Goal: Information Seeking & Learning: Learn about a topic

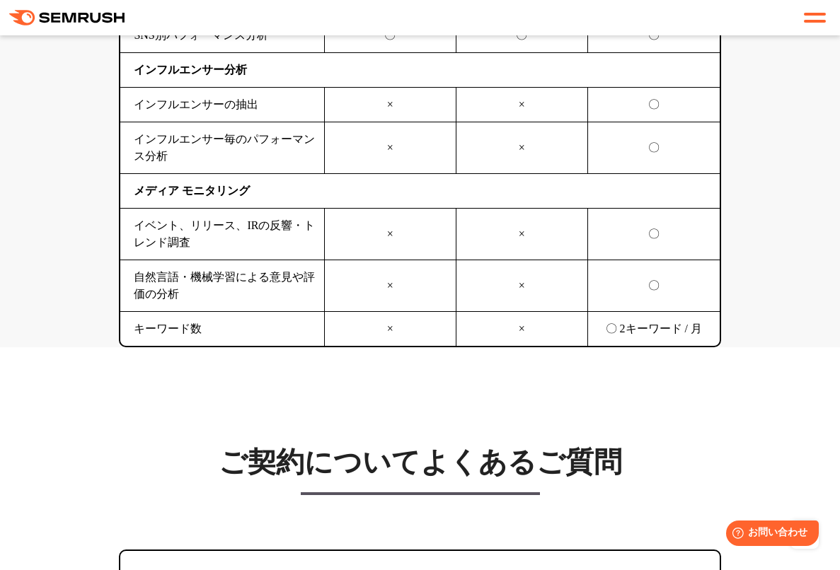
scroll to position [4316, 0]
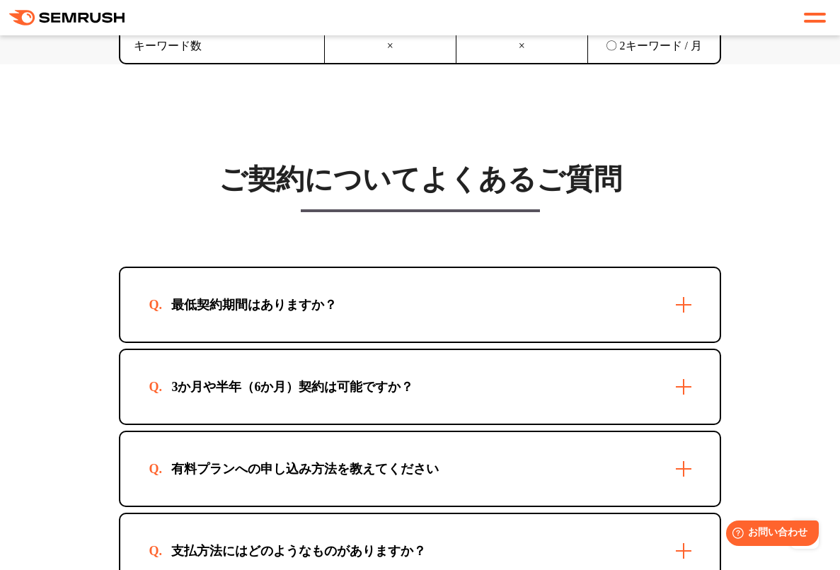
click at [340, 309] on div "最低契約期間はありますか？" at bounding box center [254, 304] width 211 height 17
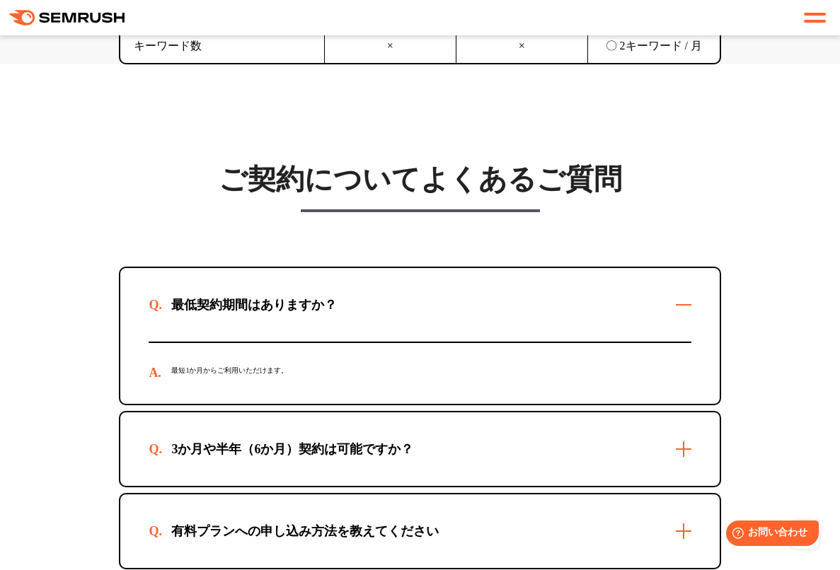
click at [340, 309] on div "最低契約期間はありますか？" at bounding box center [254, 304] width 211 height 17
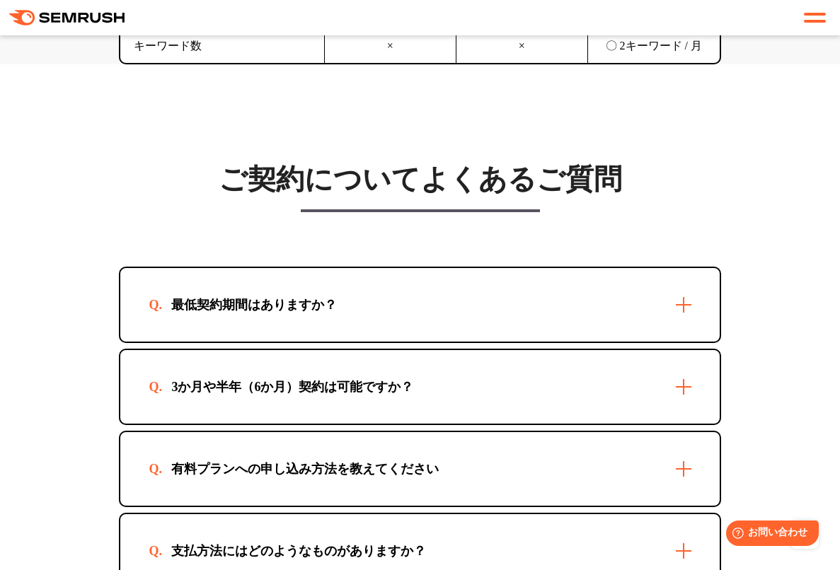
click at [339, 381] on div "3か月や半年（6か月）契約は可能ですか？" at bounding box center [292, 387] width 287 height 17
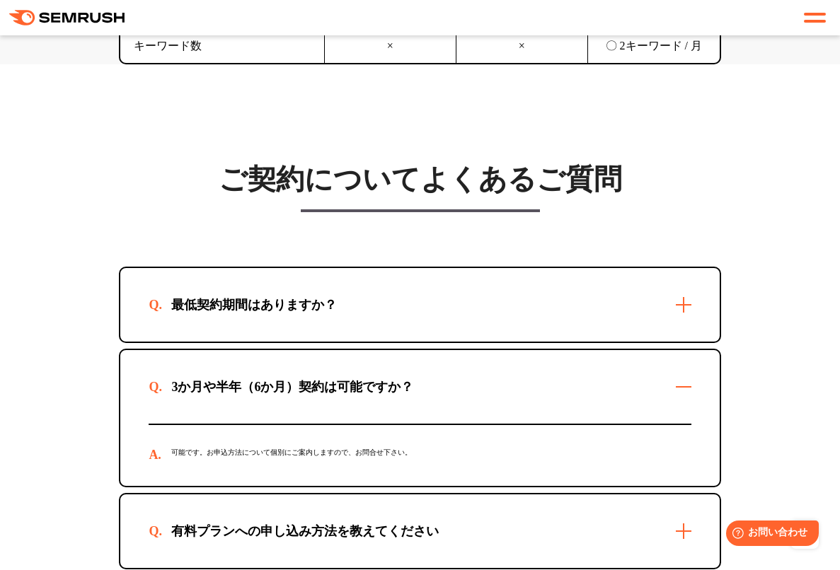
click at [339, 381] on div "3か月や半年（6か月）契約は可能ですか？" at bounding box center [292, 387] width 287 height 17
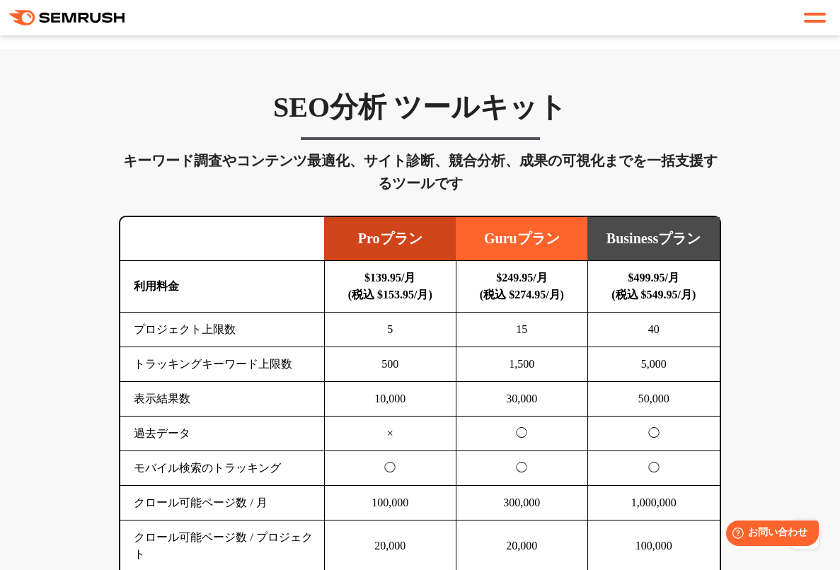
scroll to position [991, 0]
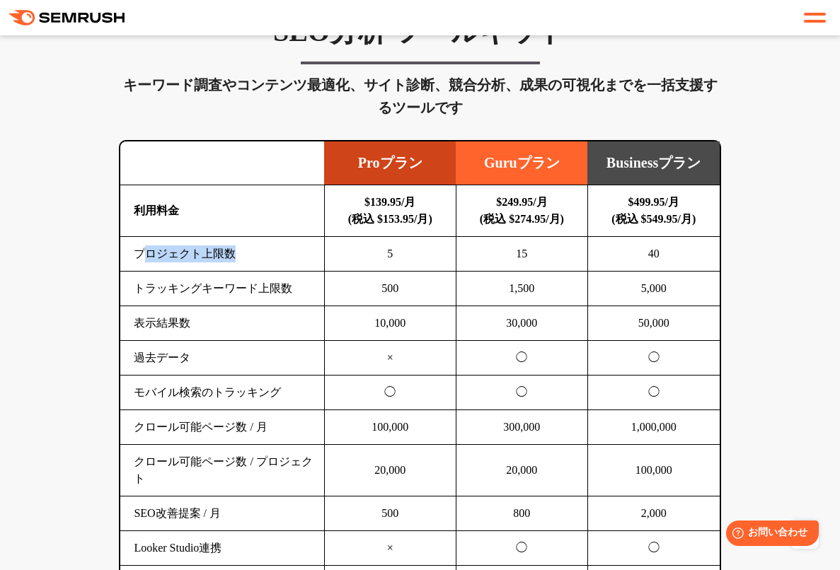
drag, startPoint x: 238, startPoint y: 253, endPoint x: 142, endPoint y: 256, distance: 96.3
click at [142, 256] on td "プロジェクト上限数" at bounding box center [222, 254] width 204 height 35
click at [266, 270] on td "プロジェクト上限数" at bounding box center [222, 254] width 204 height 35
click at [771, 531] on span "お問い合わせ" at bounding box center [778, 532] width 62 height 13
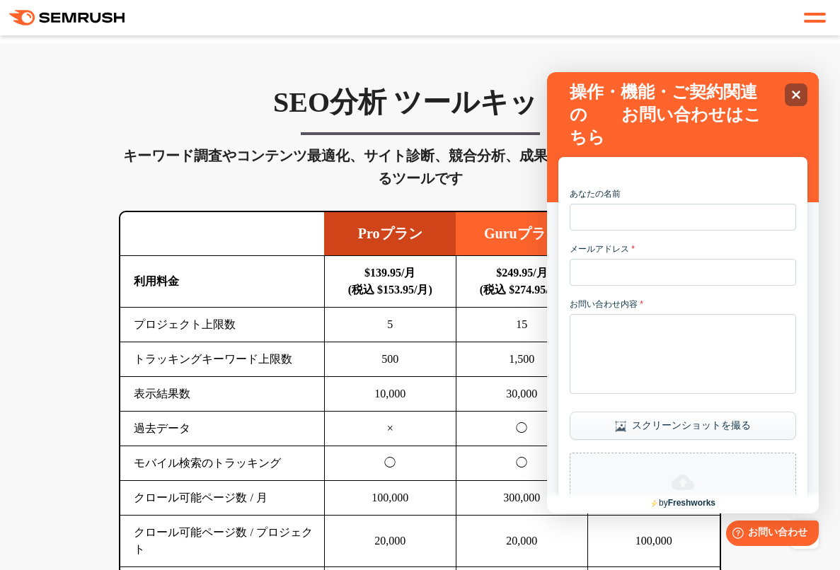
scroll to position [637, 0]
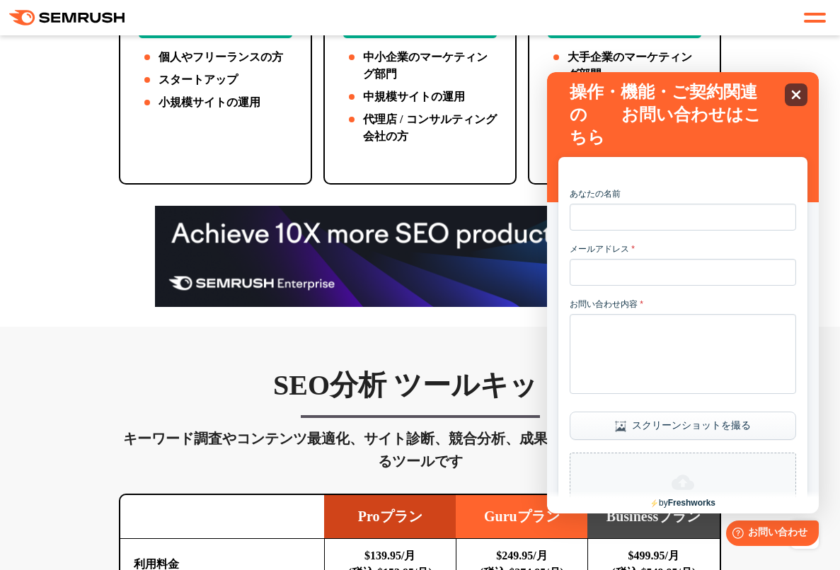
click at [788, 94] on div "Close" at bounding box center [796, 94] width 23 height 23
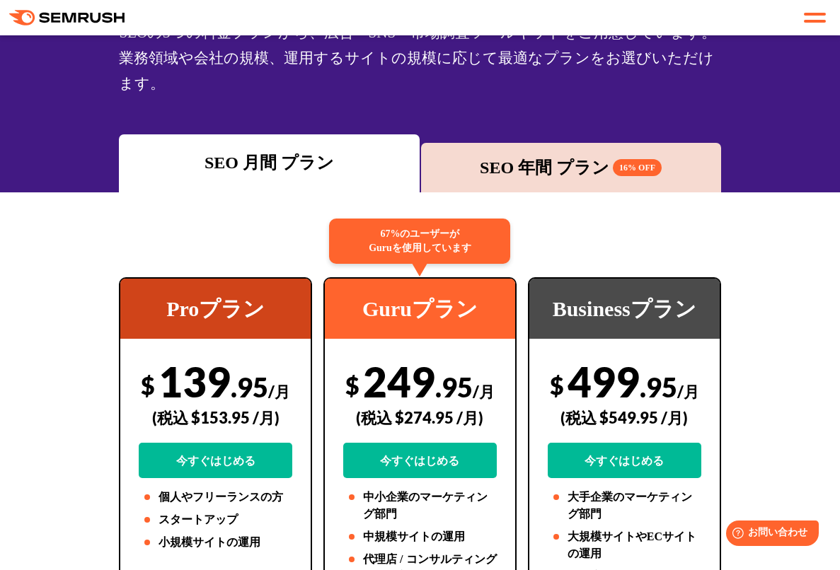
scroll to position [142, 0]
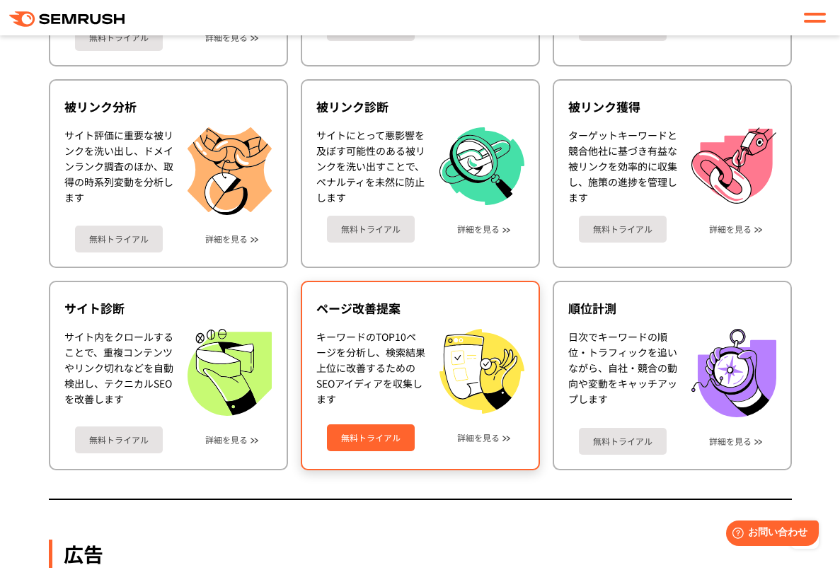
scroll to position [778, 0]
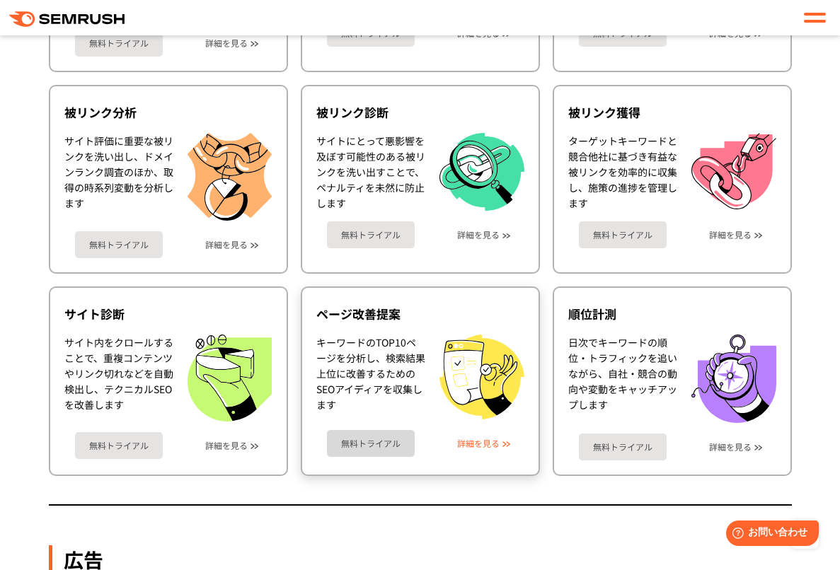
click at [499, 447] on link "詳細を見る" at bounding box center [478, 444] width 42 height 10
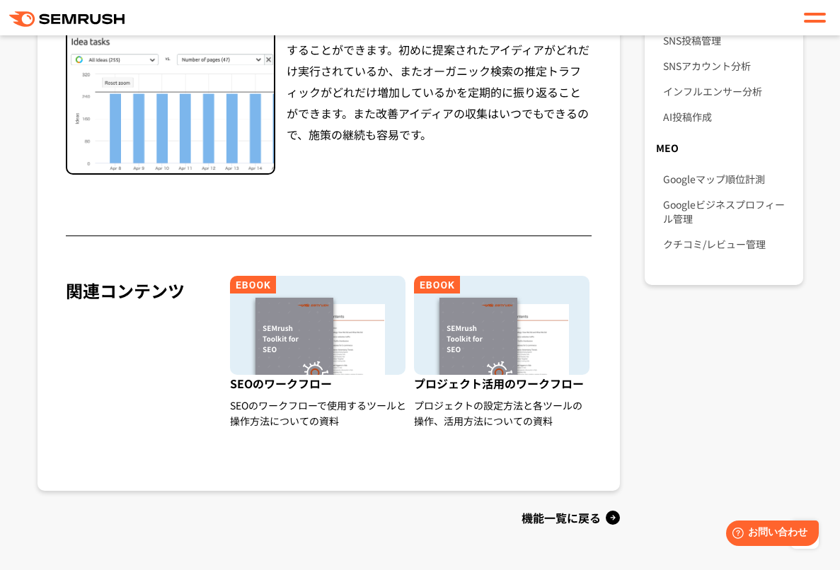
scroll to position [991, 0]
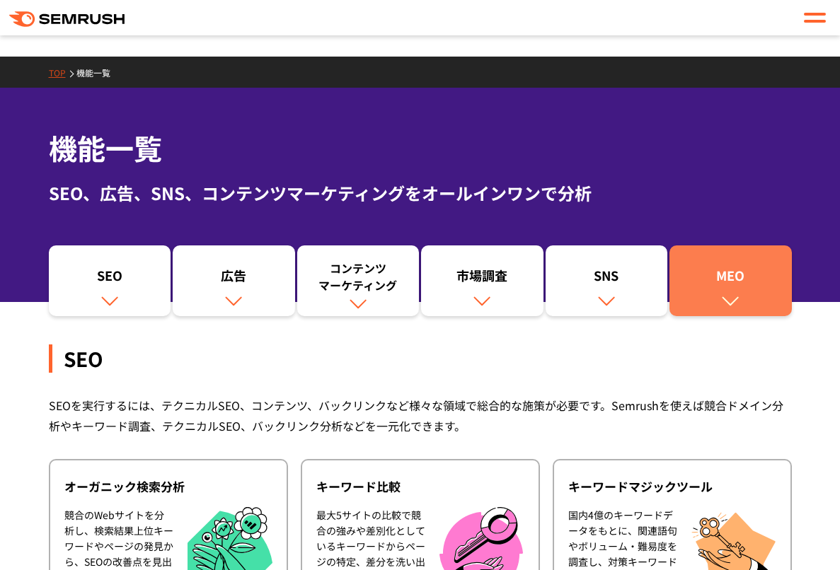
click at [734, 278] on div "MEO" at bounding box center [730, 279] width 108 height 24
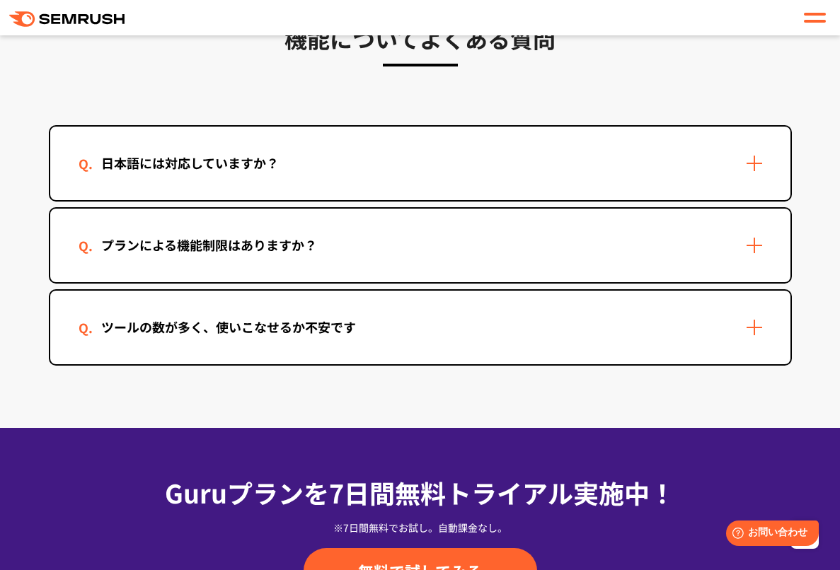
scroll to position [4257, 0]
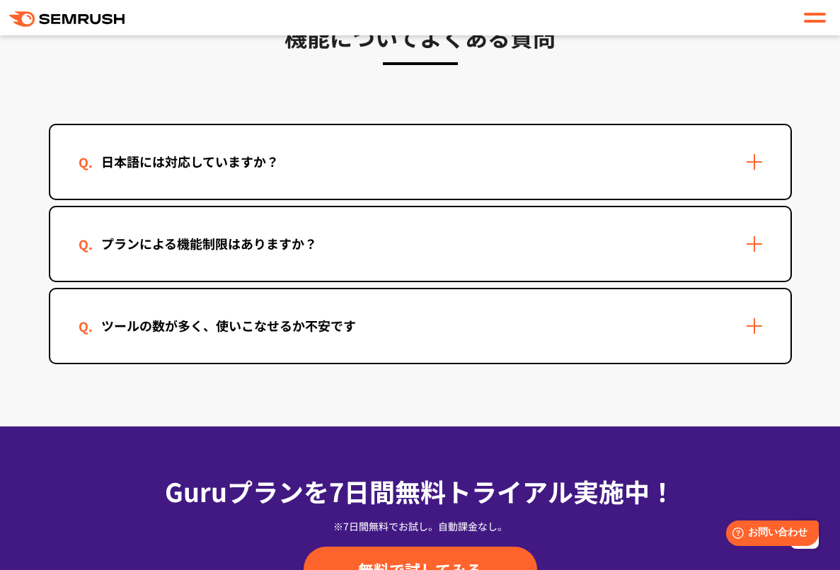
click at [282, 323] on div "ツールの数が多く、使いこなせるか不安です" at bounding box center [229, 326] width 300 height 21
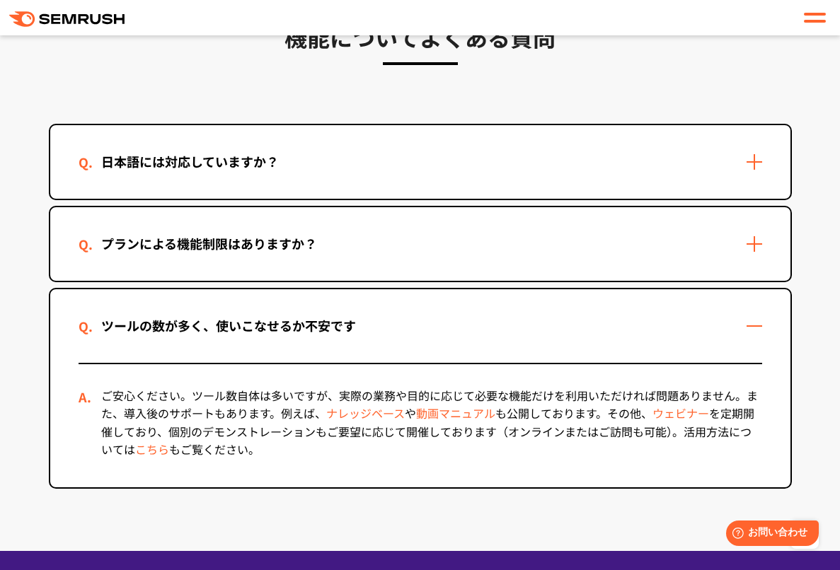
click at [282, 323] on div "ツールの数が多く、使いこなせるか不安です" at bounding box center [229, 326] width 300 height 21
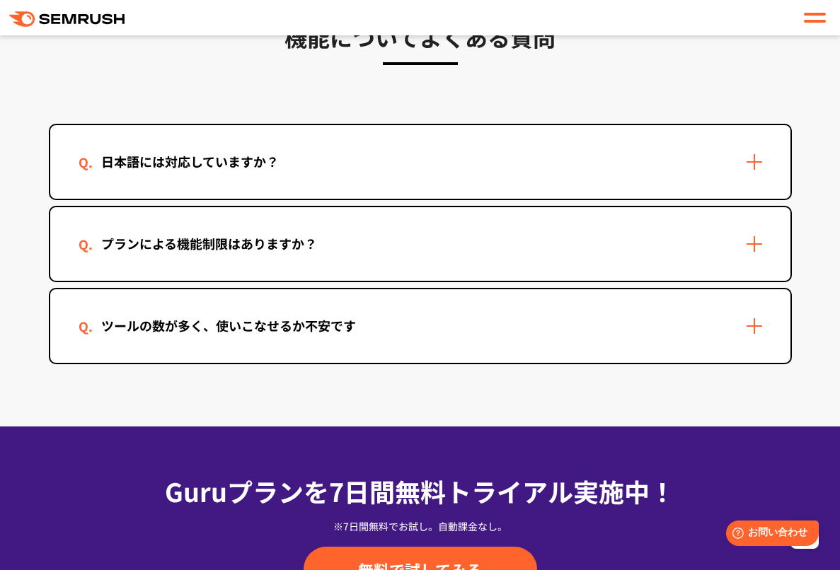
click at [294, 238] on div "プランによる機能制限はありますか？" at bounding box center [209, 244] width 261 height 21
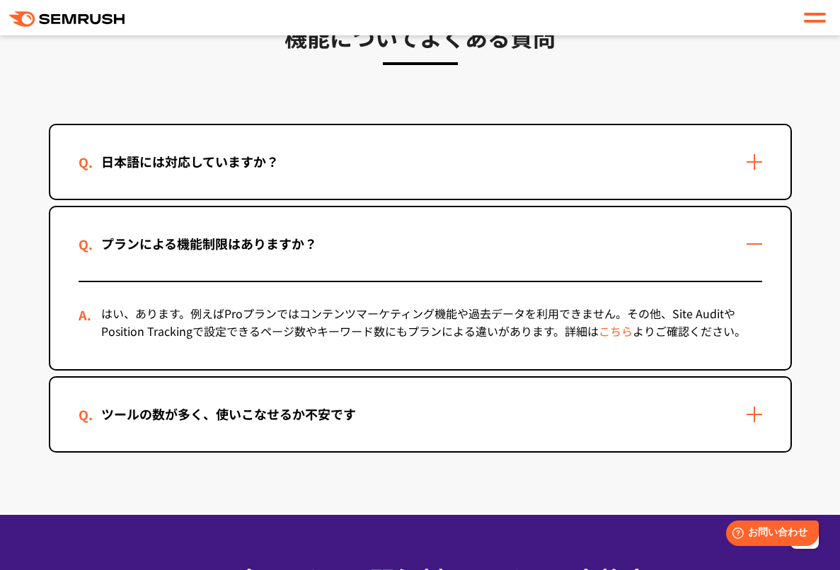
click at [294, 238] on div "プランによる機能制限はありますか？" at bounding box center [209, 244] width 261 height 21
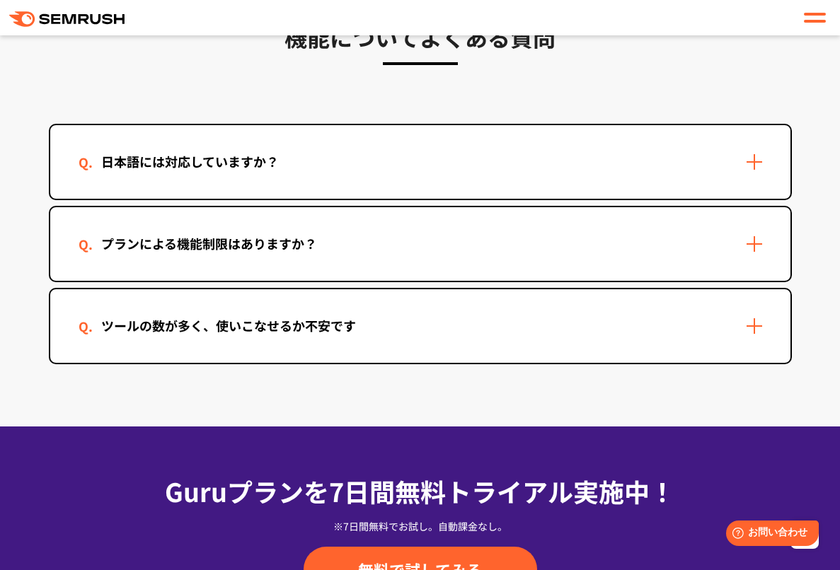
click at [297, 158] on div "日本語には対応していますか？" at bounding box center [190, 161] width 223 height 21
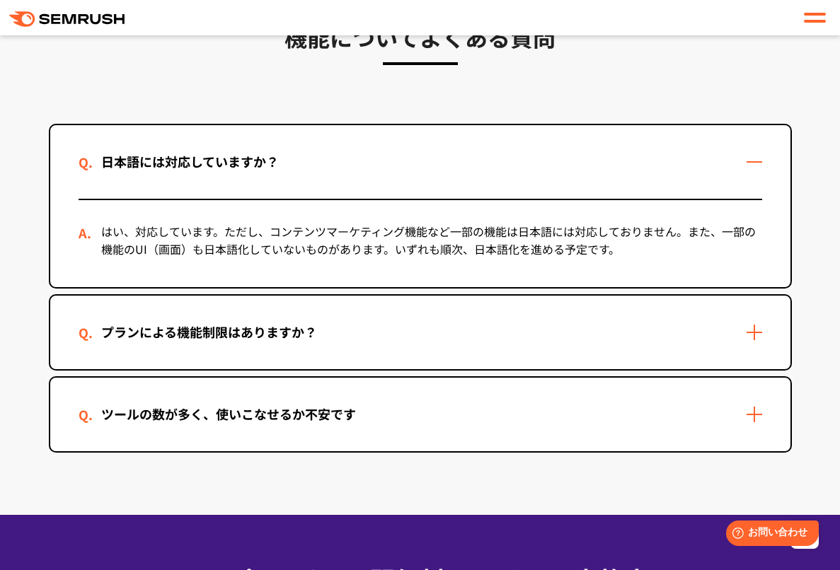
click at [297, 158] on div "日本語には対応していますか？" at bounding box center [190, 161] width 223 height 21
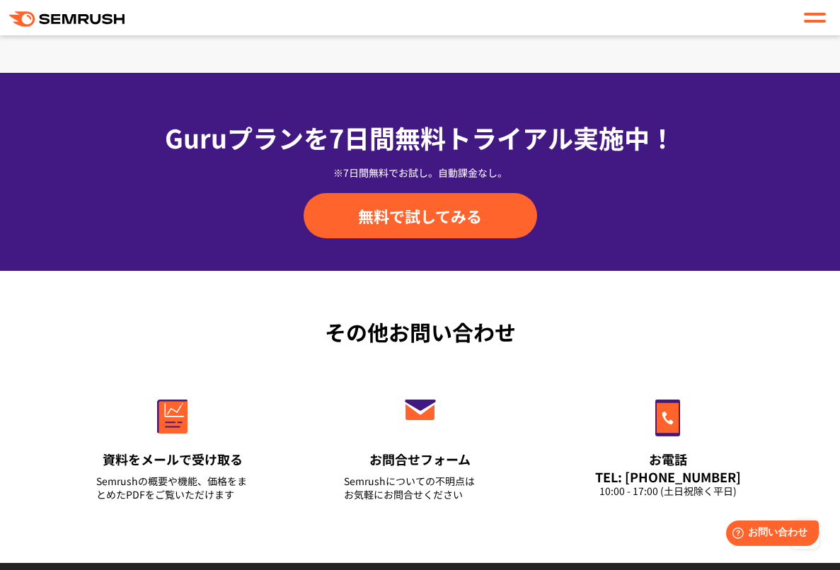
scroll to position [4823, 0]
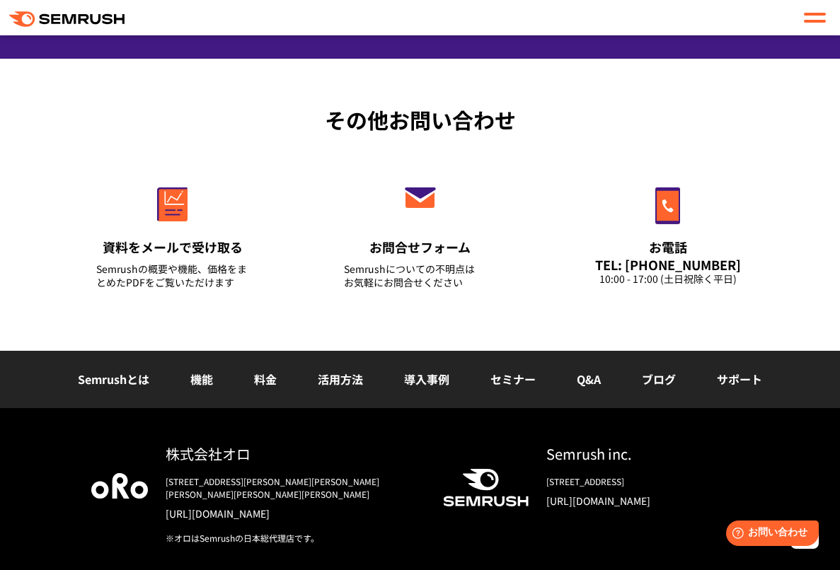
click at [599, 379] on link "Q&A" at bounding box center [589, 379] width 24 height 17
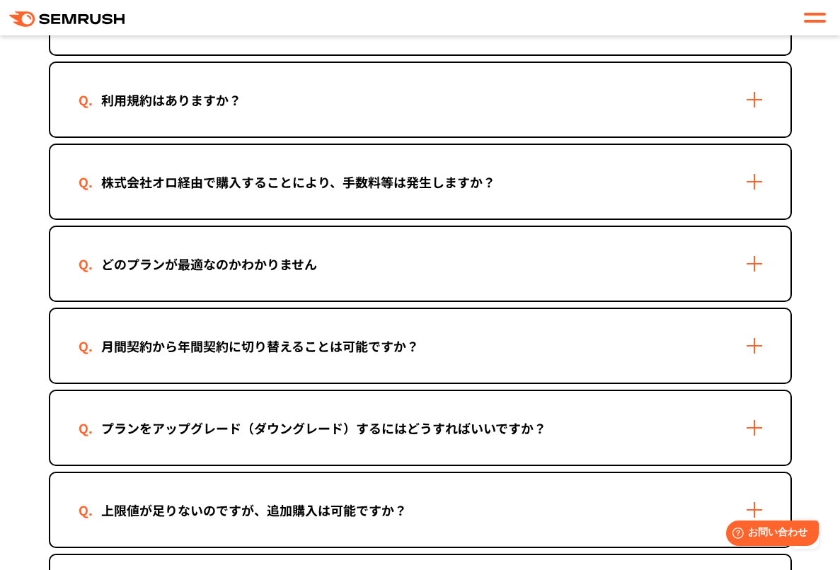
scroll to position [778, 0]
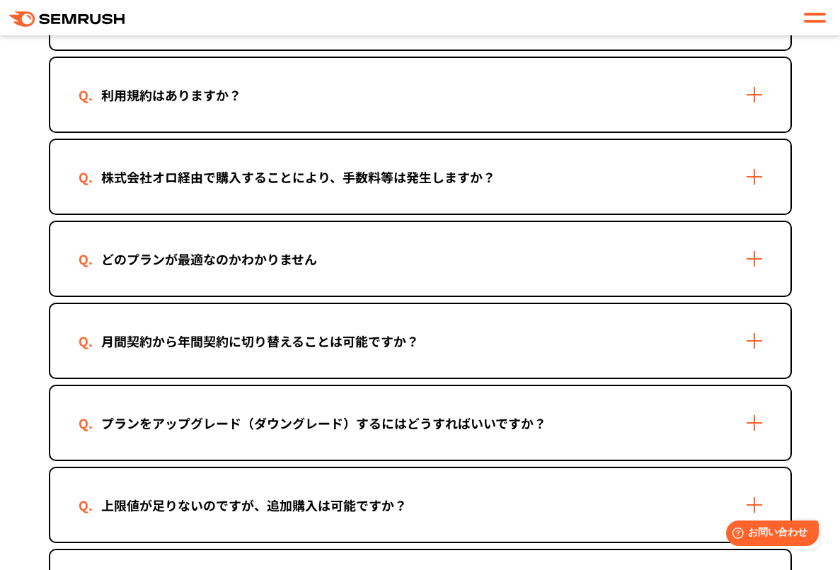
click at [319, 263] on div "どのプランが最適なのかわかりません" at bounding box center [209, 259] width 261 height 21
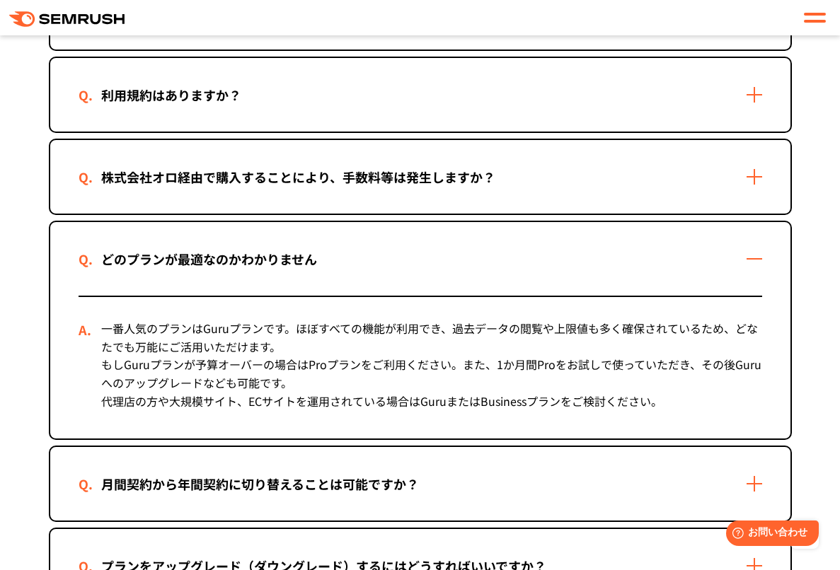
click at [319, 263] on div "どのプランが最適なのかわかりません" at bounding box center [209, 259] width 261 height 21
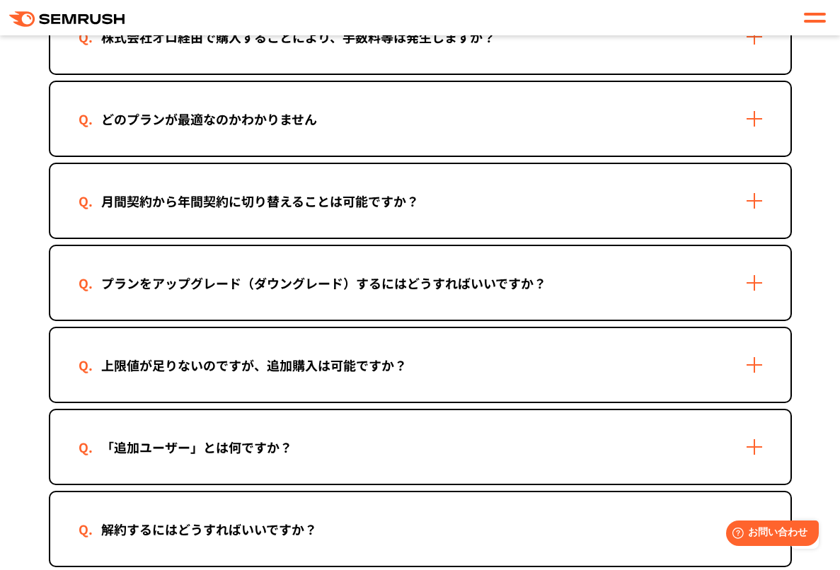
scroll to position [920, 0]
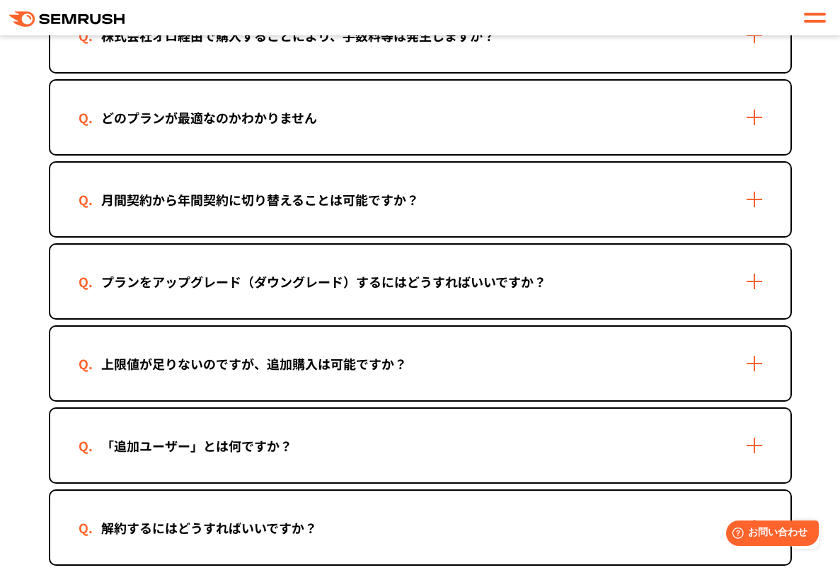
click at [326, 361] on div "上限値が足りないのですが、追加購入は可能ですか？" at bounding box center [254, 364] width 351 height 21
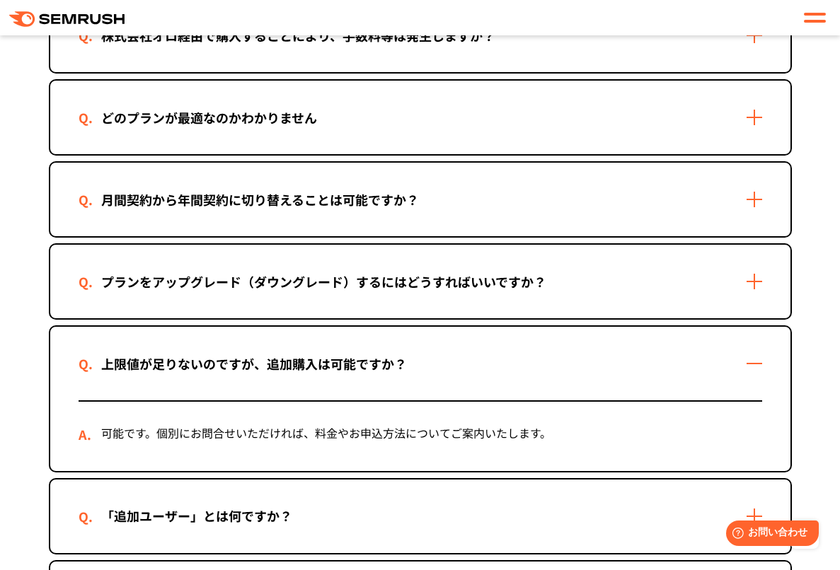
click at [326, 361] on div "上限値が足りないのですが、追加購入は可能ですか？" at bounding box center [254, 364] width 351 height 21
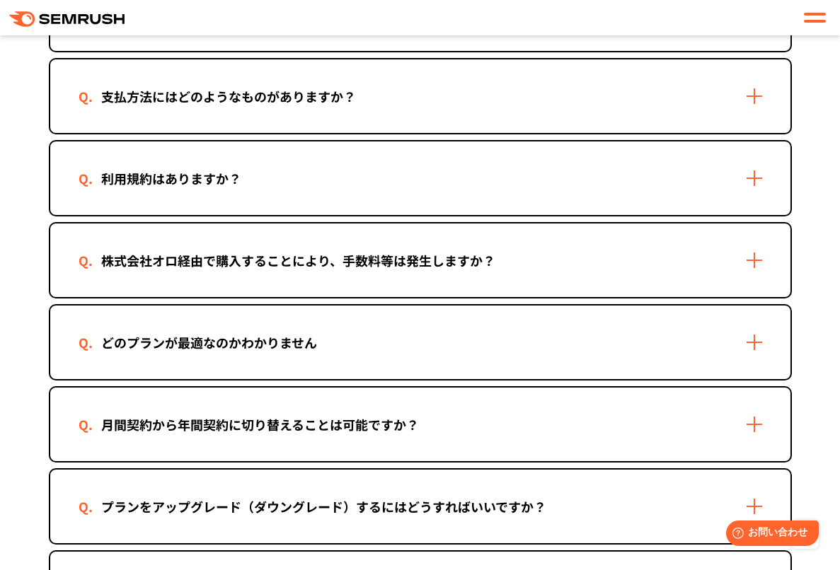
scroll to position [708, 0]
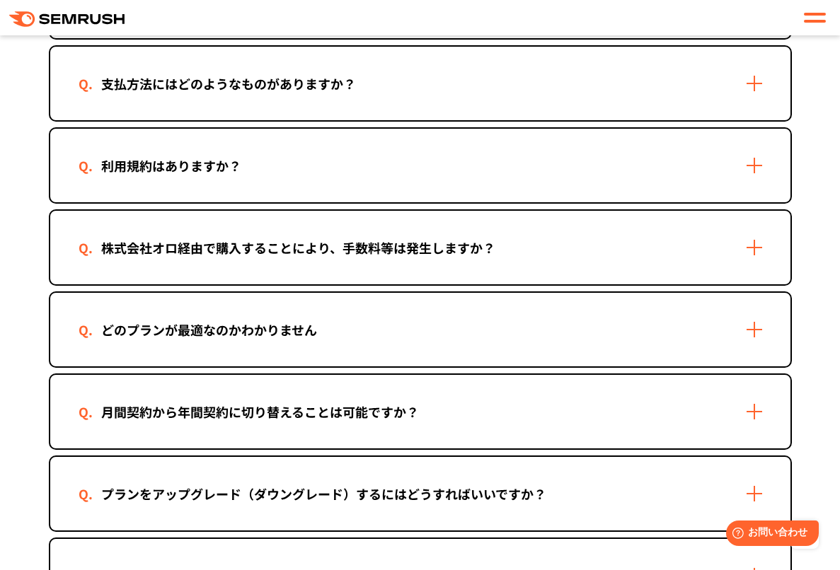
click at [408, 330] on div "どのプランが最適なのかわかりません" at bounding box center [420, 330] width 740 height 74
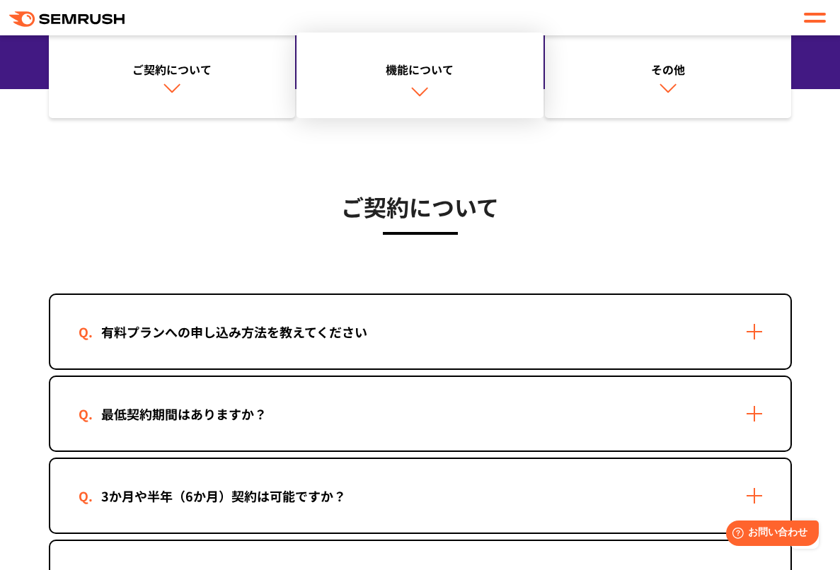
scroll to position [212, 0]
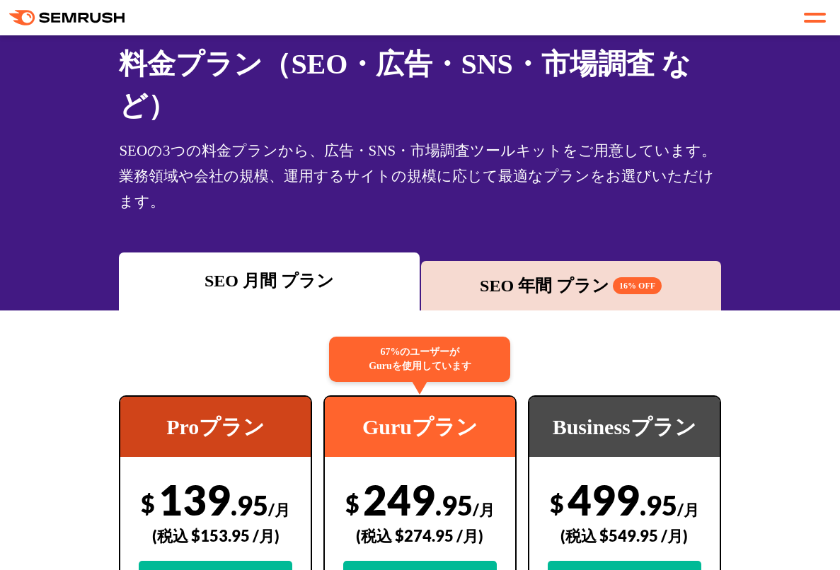
scroll to position [212, 0]
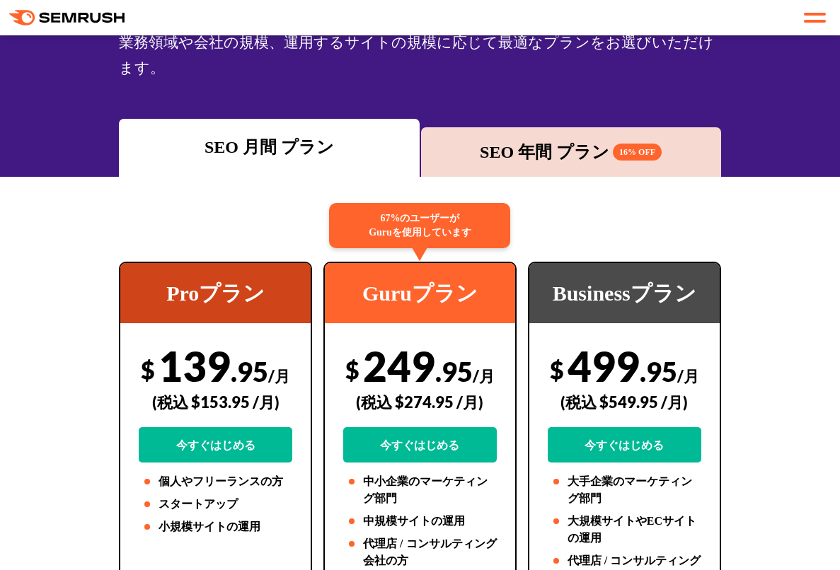
click at [367, 366] on div "$ 249 .95 /月 (税込 $274.95 /月) 今すぐはじめる" at bounding box center [420, 402] width 154 height 122
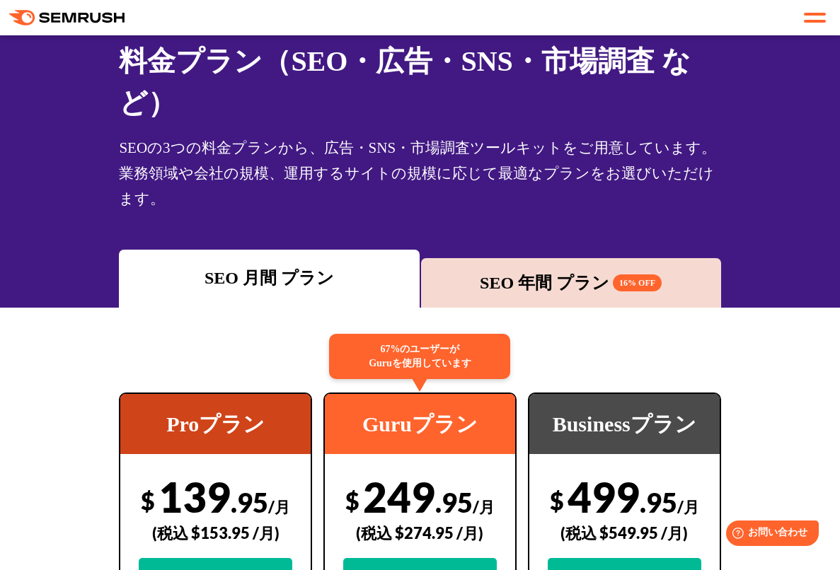
scroll to position [0, 0]
